Goal: Information Seeking & Learning: Learn about a topic

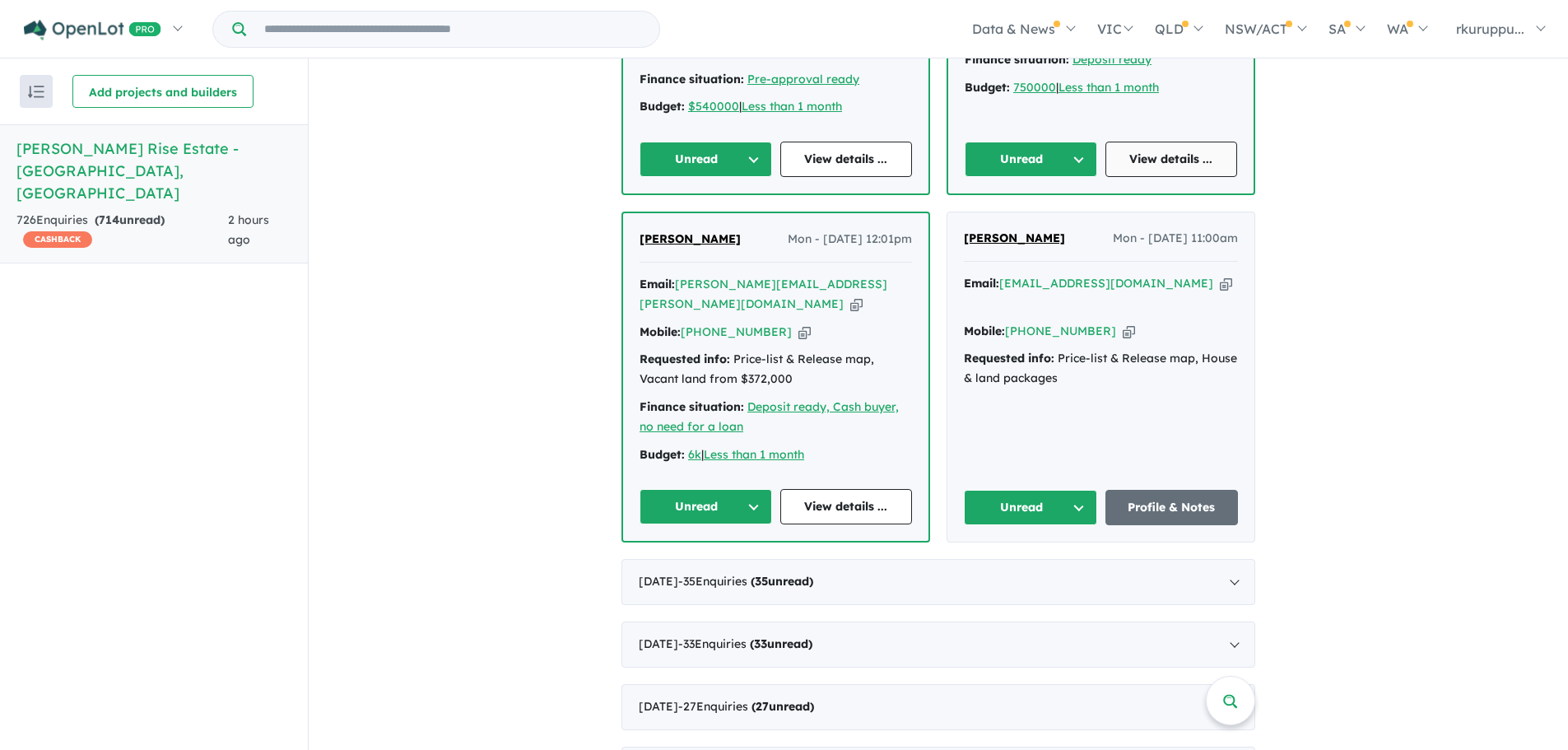
scroll to position [3813, 0]
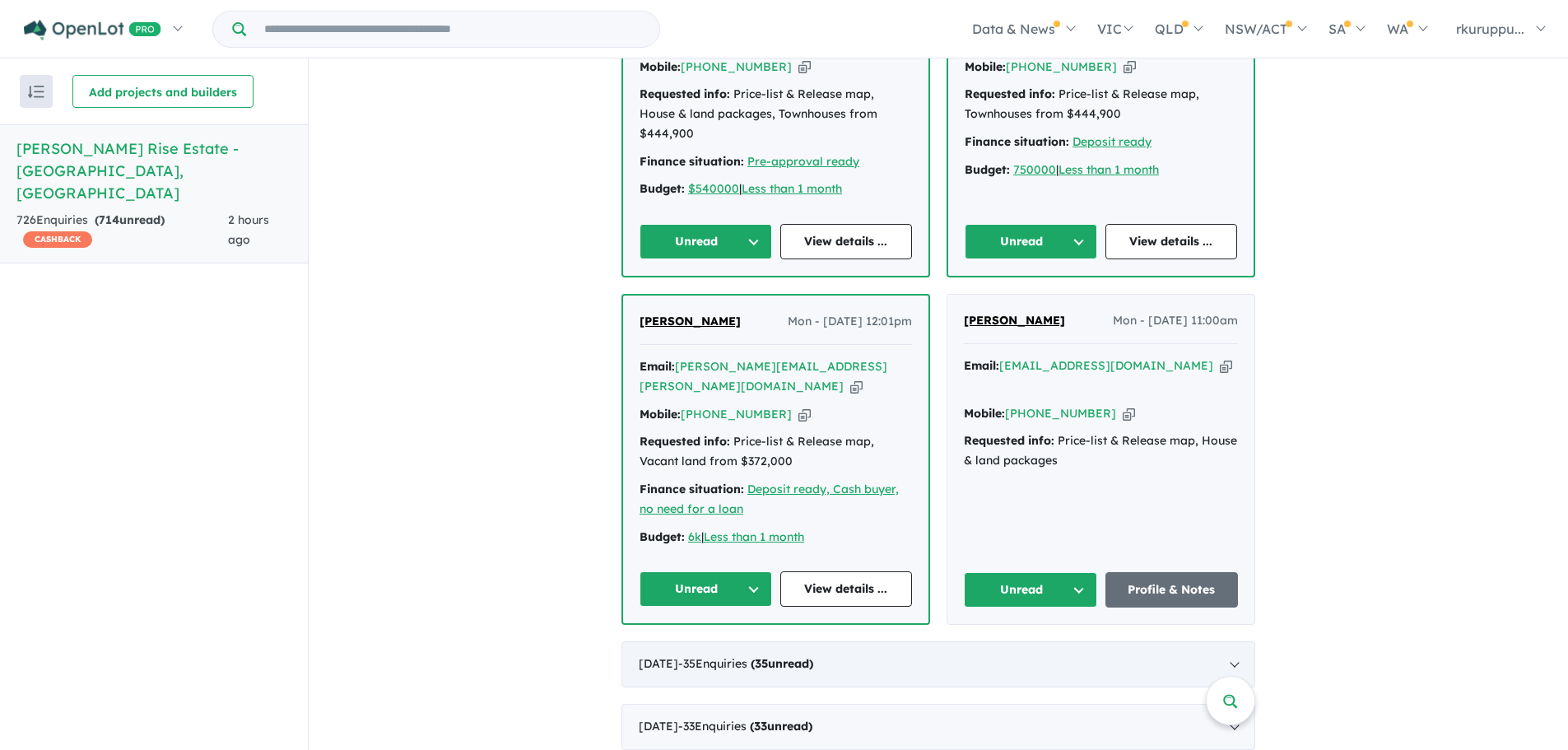
click at [1229, 641] on div "August 2025 - 35 Enquir ies ( 35 unread)" at bounding box center [938, 664] width 634 height 46
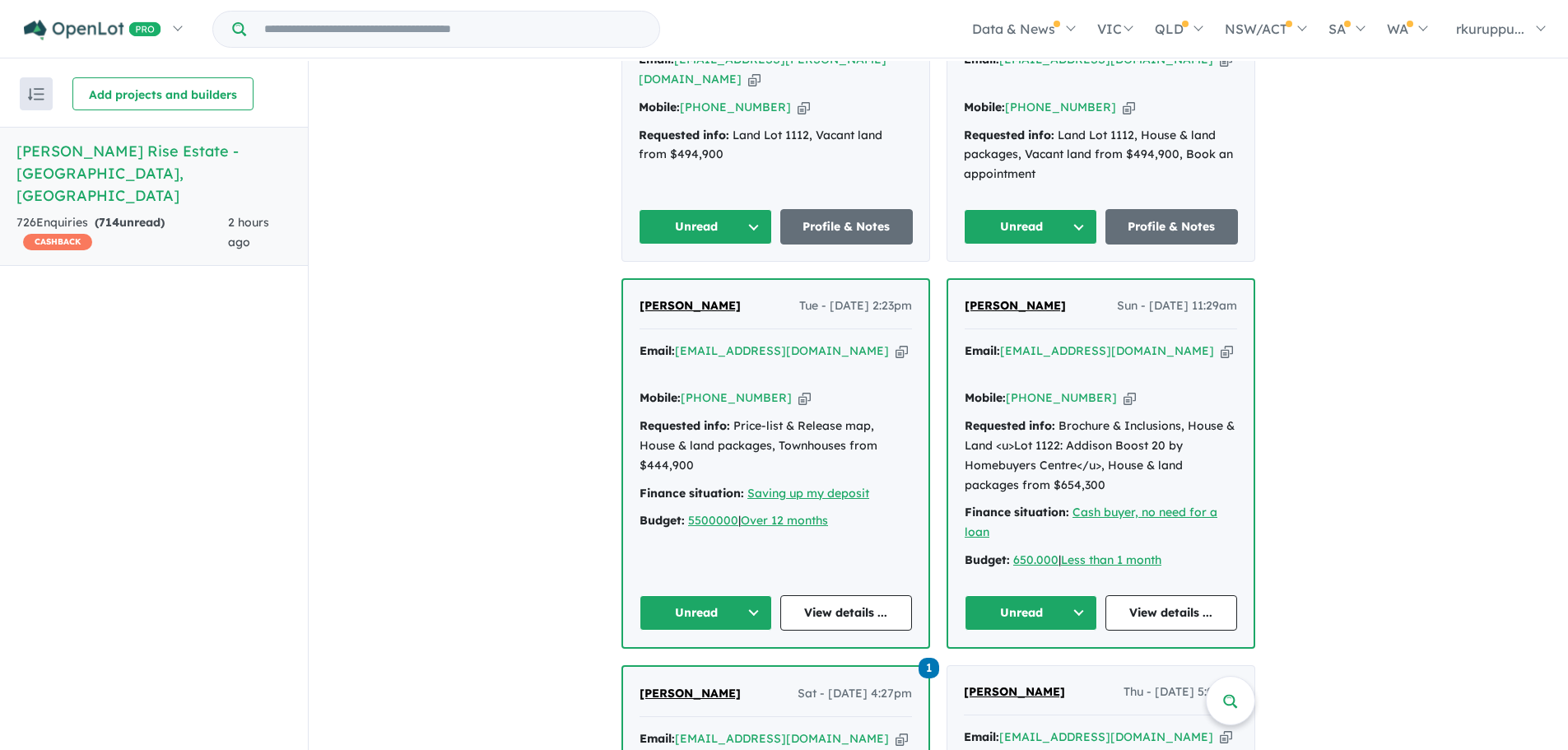
scroll to position [1646, 0]
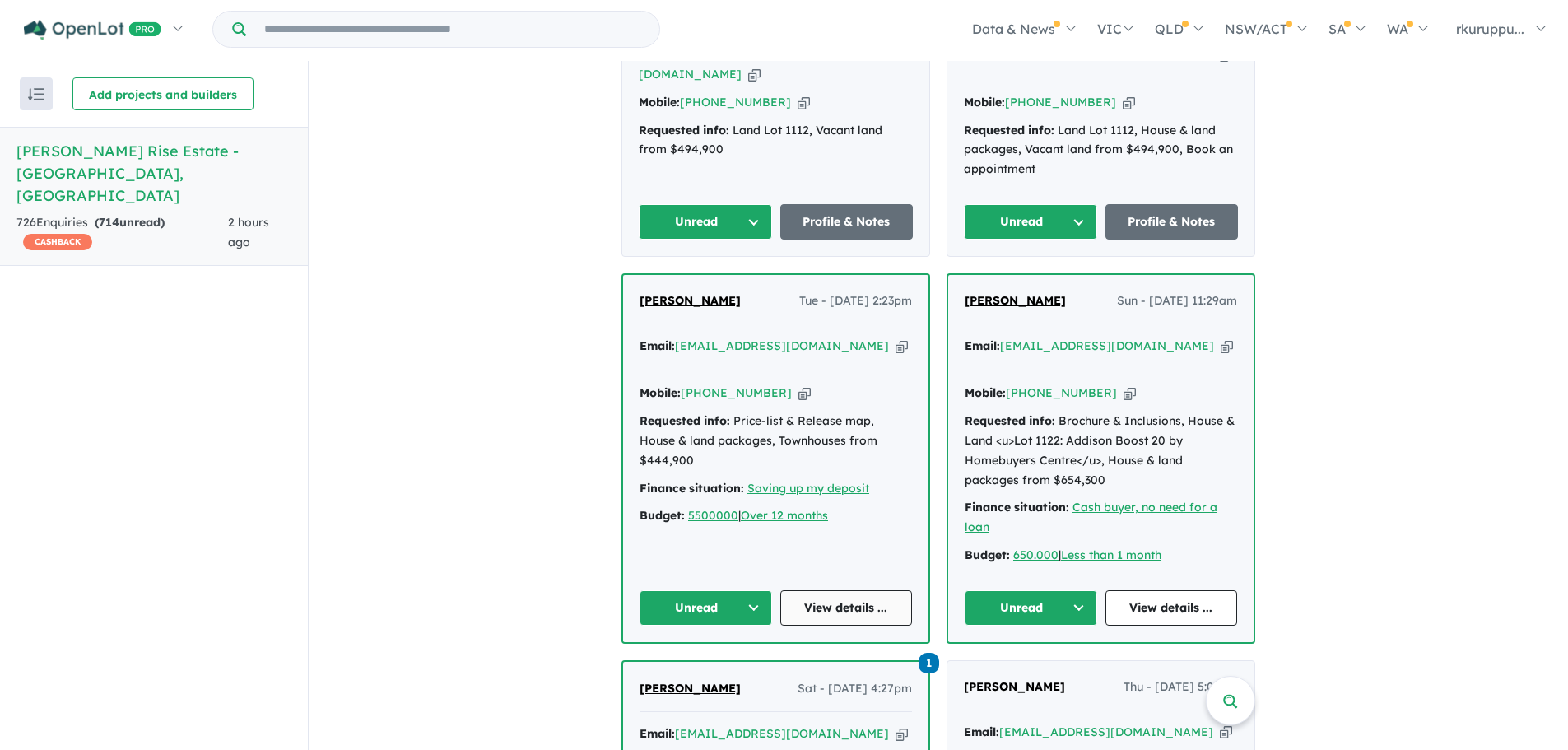
click at [848, 590] on link "View details ..." at bounding box center [847, 608] width 133 height 36
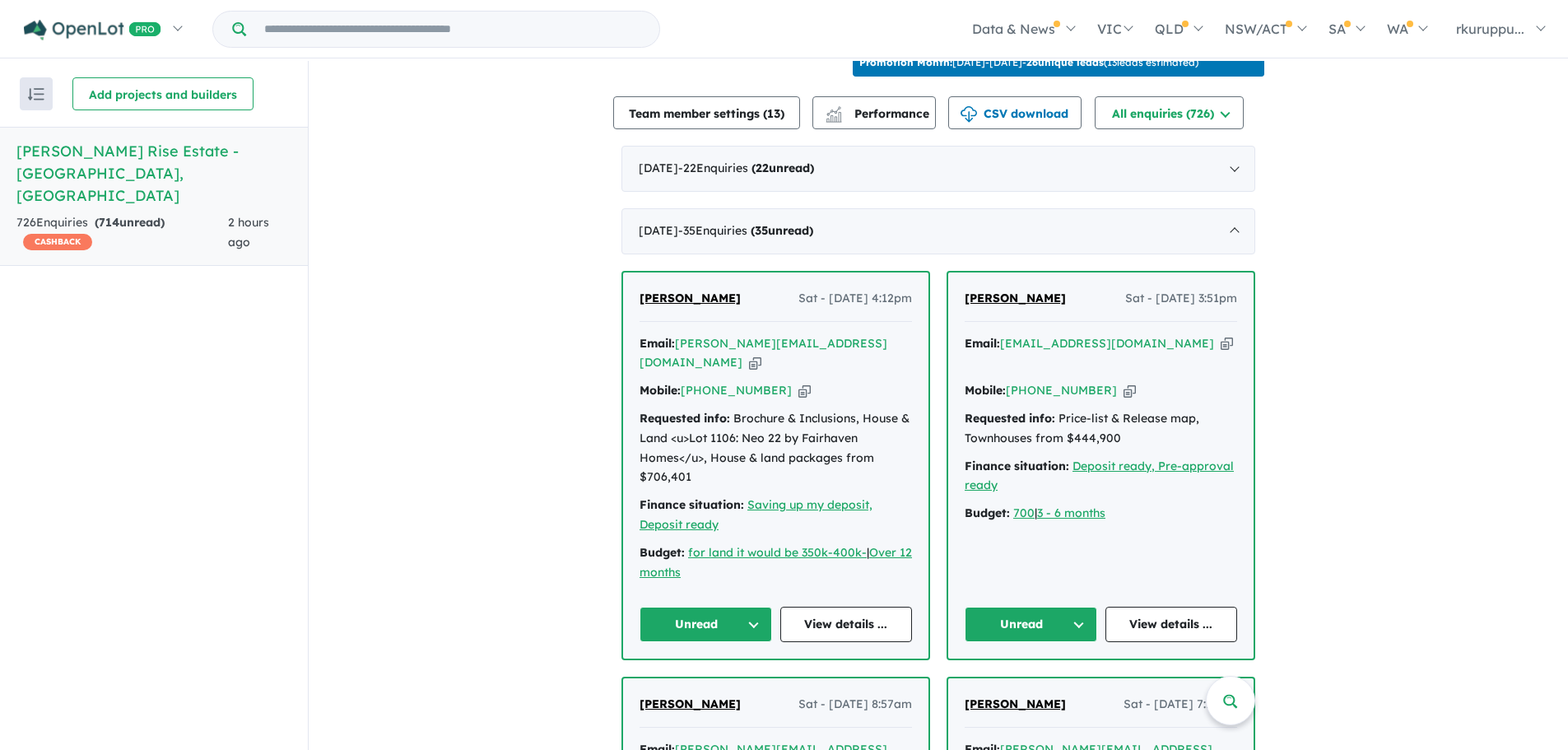
scroll to position [577, 0]
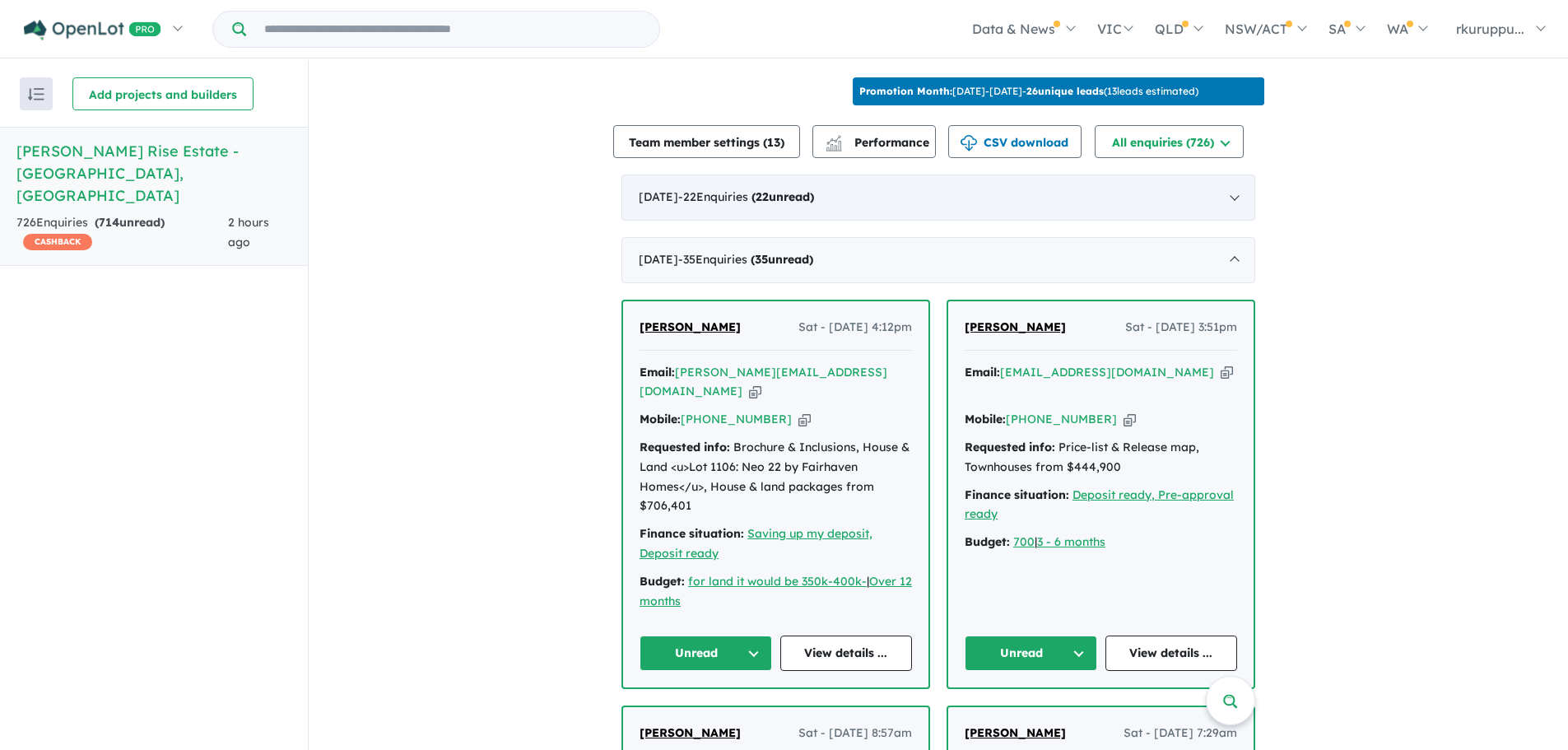
click at [916, 179] on div "September 2025 - 22 Enquir ies ( 22 unread)" at bounding box center [938, 197] width 634 height 46
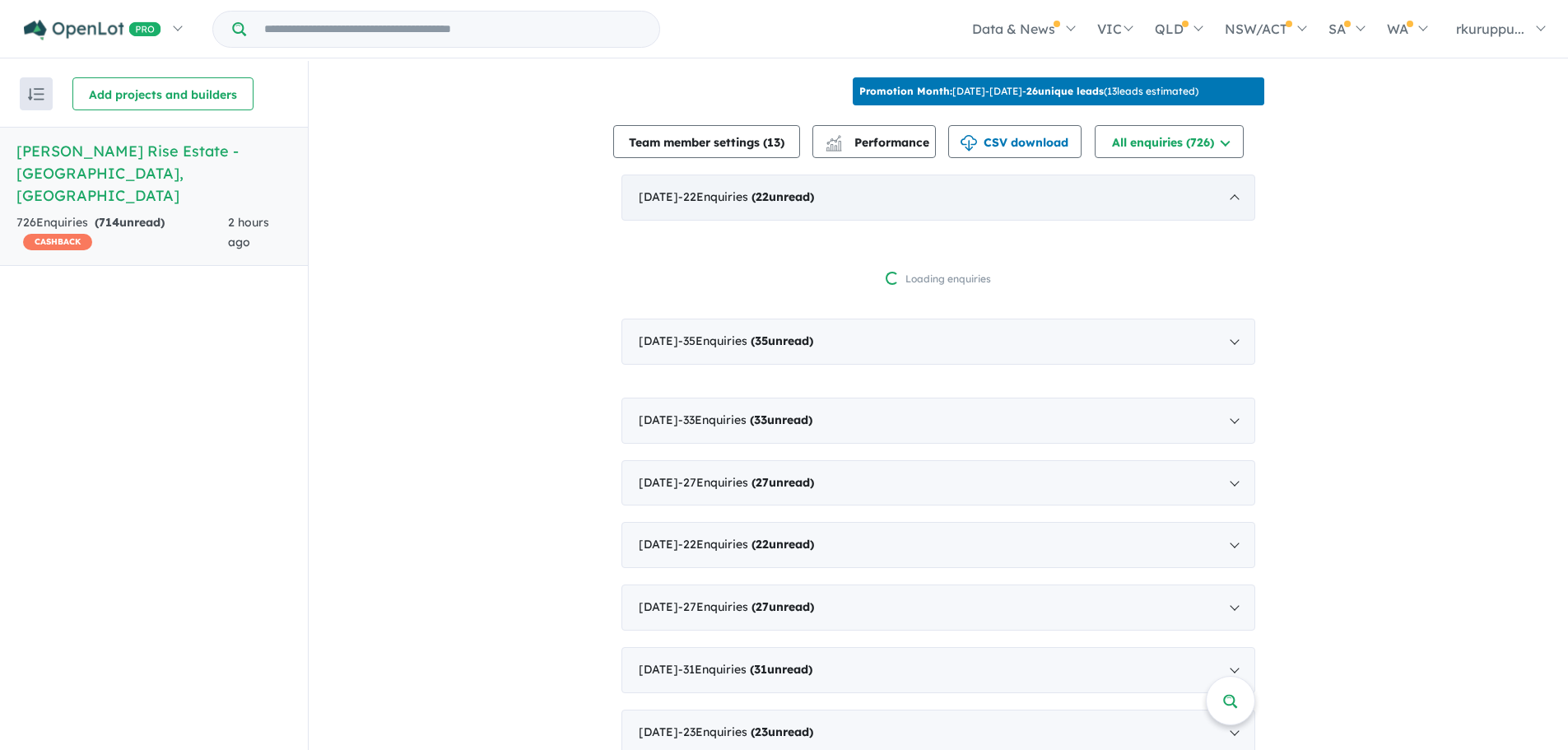
scroll to position [3, 0]
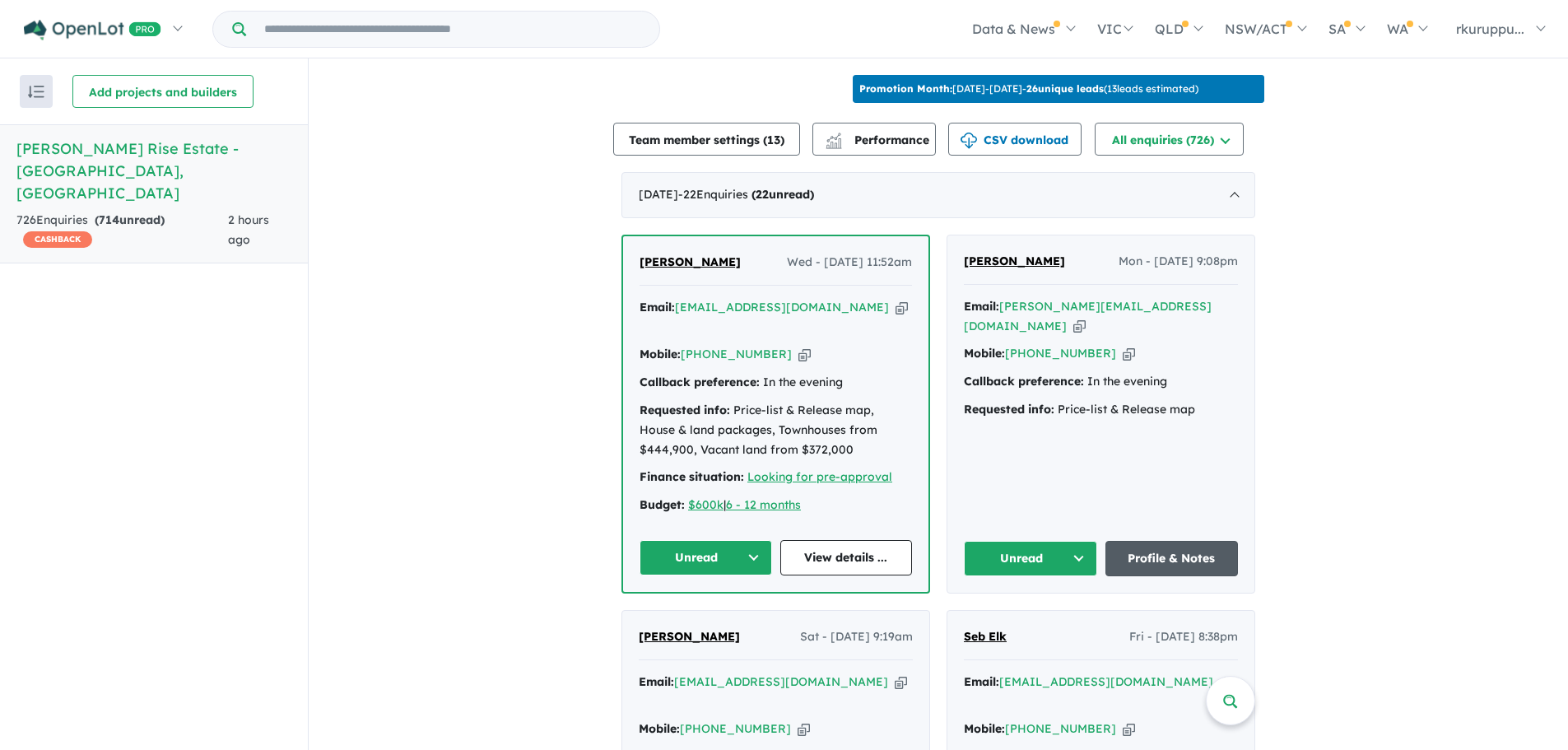
click at [1175, 555] on link "Profile & Notes" at bounding box center [1172, 558] width 134 height 36
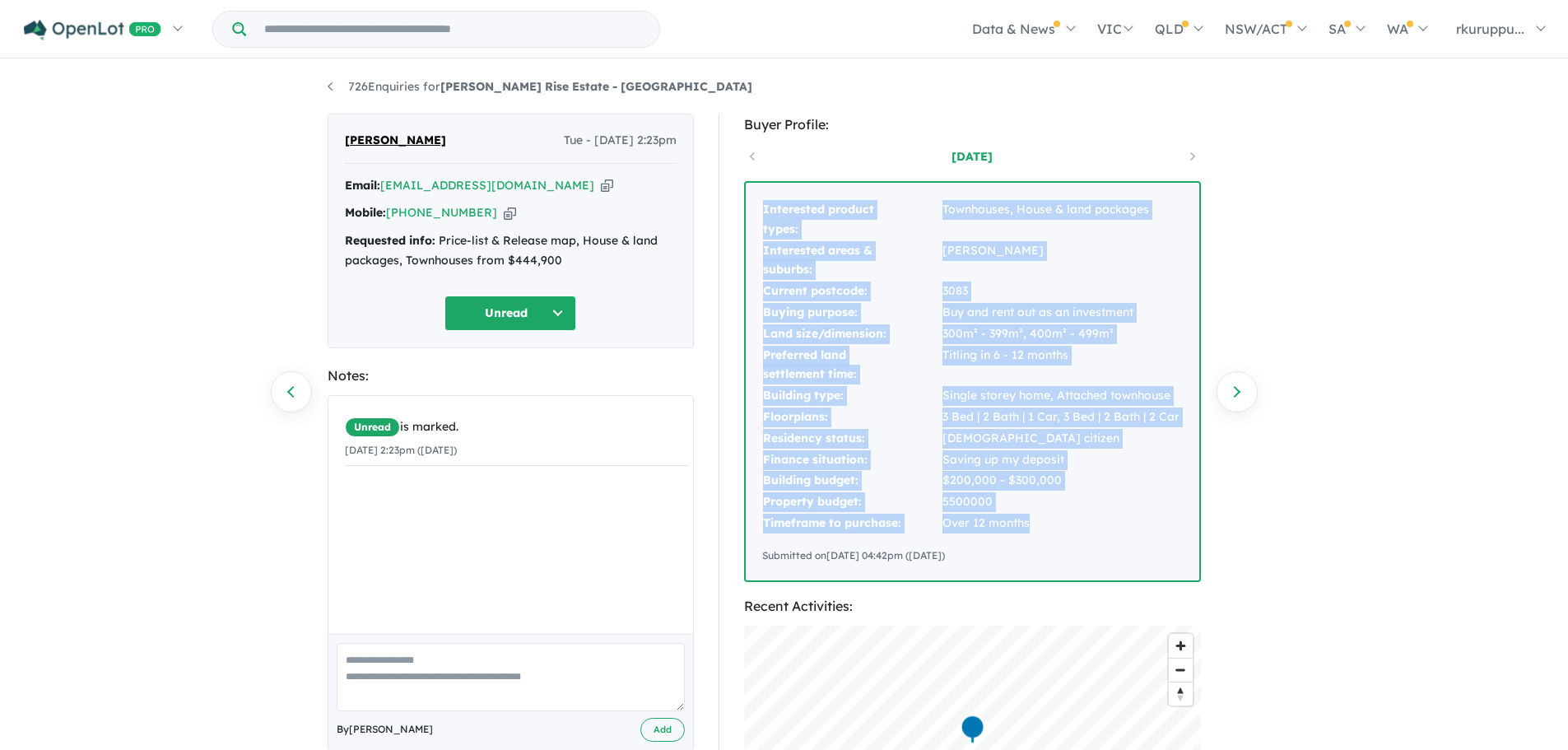
drag, startPoint x: 764, startPoint y: 208, endPoint x: 1108, endPoint y: 512, distance: 459.1
click at [1108, 512] on tbody "Interested product types: Townhouses, House & land packages Interested areas & …" at bounding box center [971, 367] width 418 height 335
copy tbody "Interested product types: Townhouses, House & land packages Interested areas & …"
click at [1169, 303] on td "Buy and rent out as an investment" at bounding box center [1061, 313] width 239 height 21
